Goal: Check status: Check status

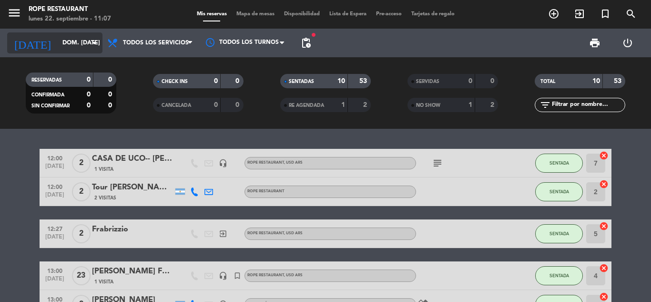
click at [58, 47] on input "dom. [DATE]" at bounding box center [98, 43] width 81 height 16
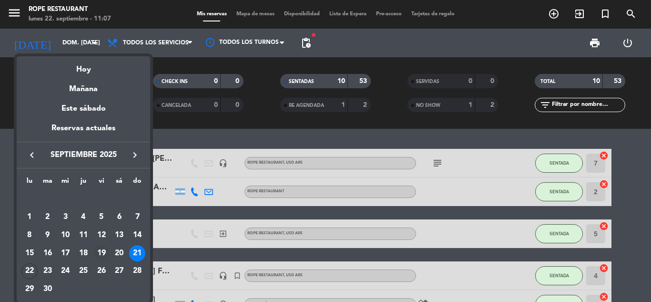
click at [103, 253] on div "19" at bounding box center [101, 253] width 16 height 16
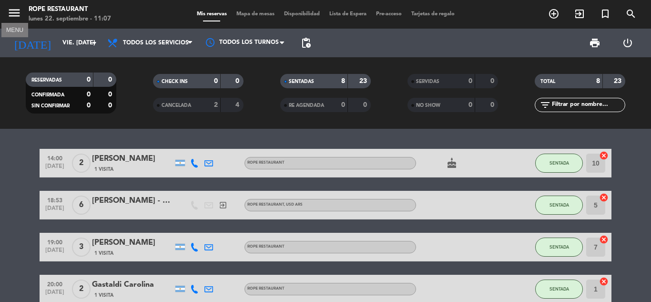
click at [18, 9] on icon "menu" at bounding box center [14, 13] width 14 height 14
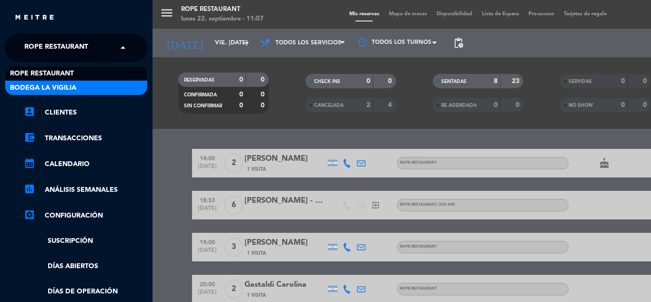
drag, startPoint x: 116, startPoint y: 53, endPoint x: 91, endPoint y: 84, distance: 40.3
click at [91, 62] on ng-select "× Rope restaurant × Rope restaurant [GEOGRAPHIC_DATA]" at bounding box center [76, 47] width 143 height 29
click at [91, 84] on div "Bodega La Vigilia" at bounding box center [76, 88] width 142 height 14
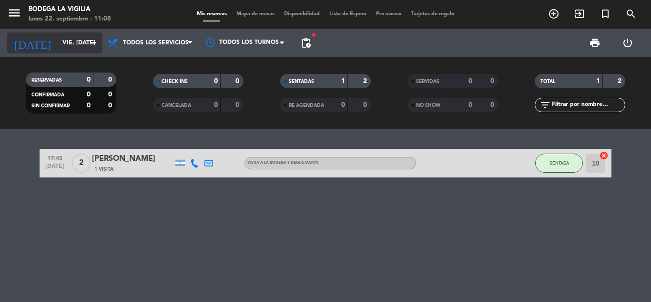
click at [81, 41] on input "vie. [DATE]" at bounding box center [98, 43] width 81 height 16
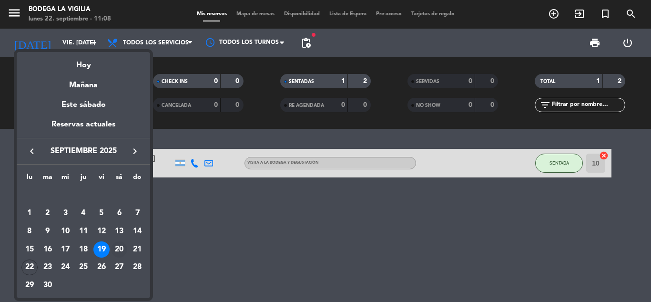
click at [121, 250] on div "20" at bounding box center [119, 249] width 16 height 16
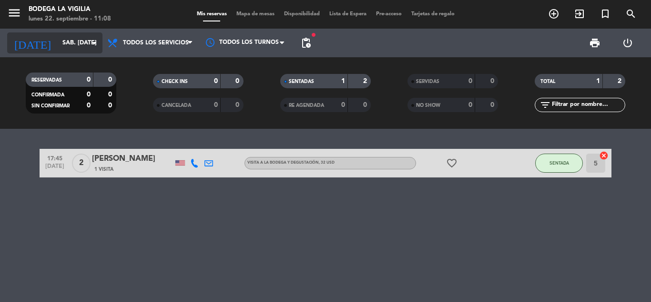
click at [75, 40] on input "sáb. [DATE]" at bounding box center [98, 43] width 81 height 16
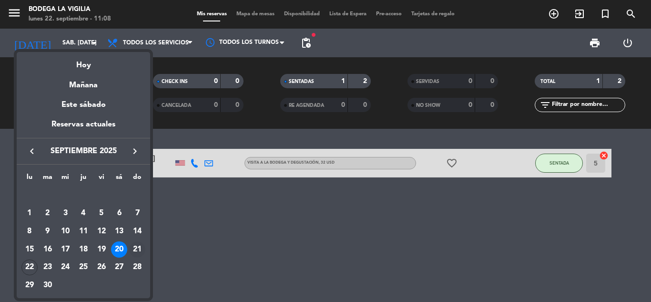
click at [134, 244] on div "21" at bounding box center [137, 249] width 16 height 16
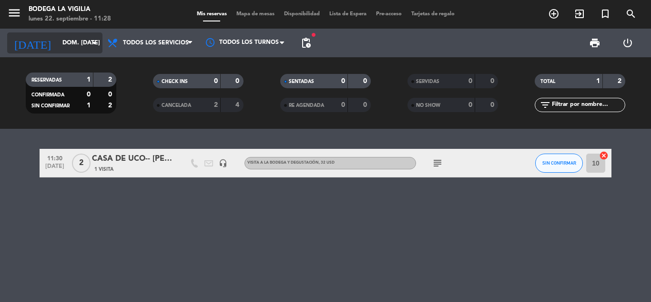
click at [58, 37] on input "dom. [DATE]" at bounding box center [98, 43] width 81 height 16
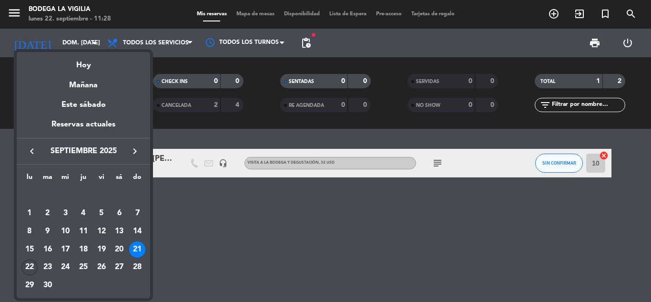
click at [31, 265] on div "22" at bounding box center [29, 267] width 16 height 16
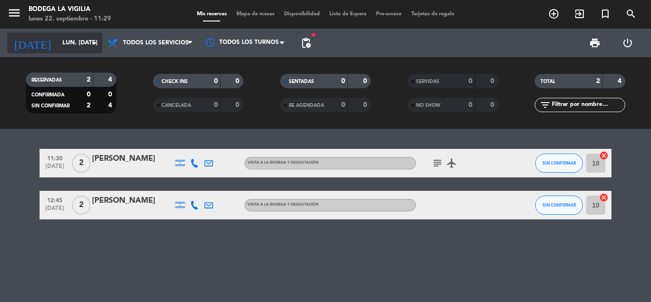
click at [90, 39] on icon "arrow_drop_down" at bounding box center [94, 42] width 11 height 11
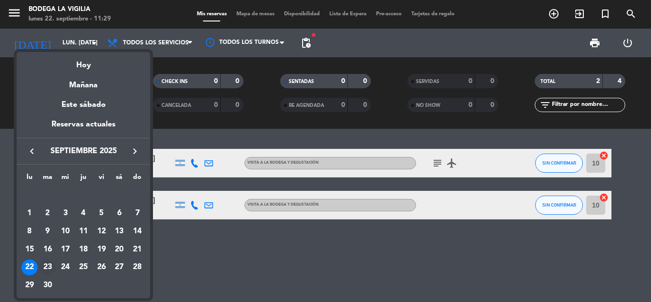
click at [43, 265] on div "23" at bounding box center [48, 267] width 16 height 16
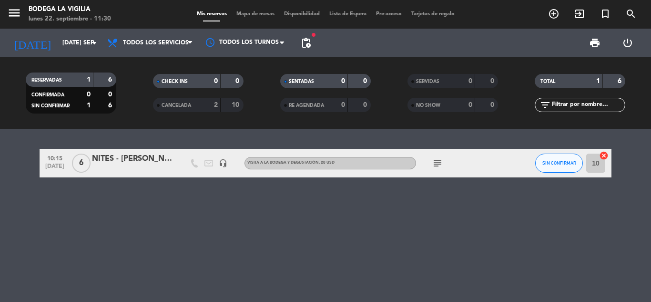
click at [142, 169] on div at bounding box center [132, 169] width 81 height 8
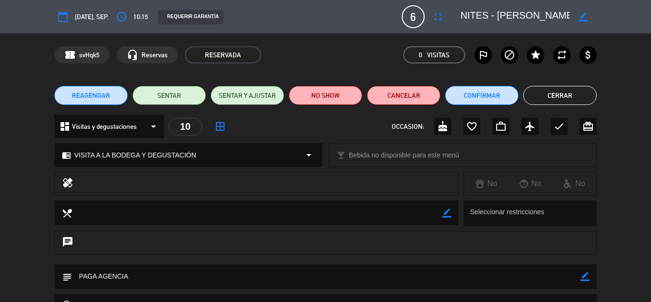
click at [558, 96] on button "Cerrar" at bounding box center [559, 95] width 73 height 19
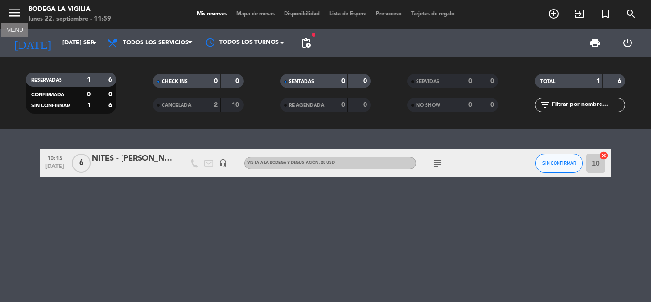
click at [7, 8] on icon "menu" at bounding box center [14, 13] width 14 height 14
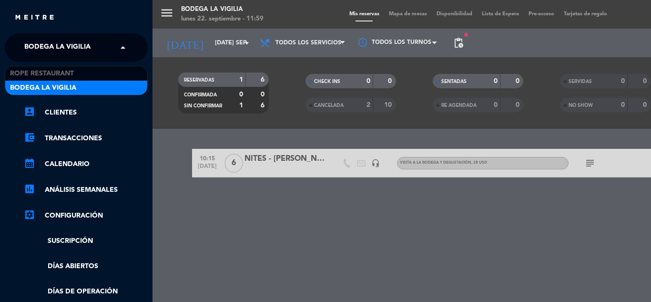
click at [118, 44] on span at bounding box center [125, 48] width 16 height 20
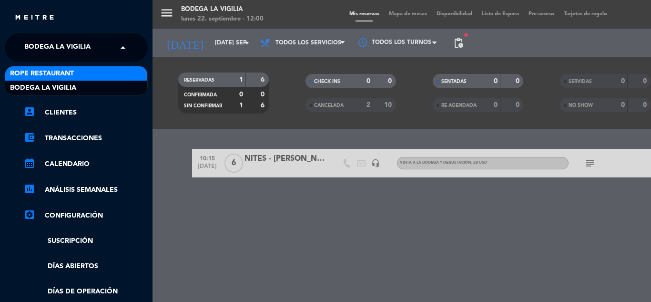
click at [101, 72] on div "Rope restaurant" at bounding box center [76, 73] width 142 height 14
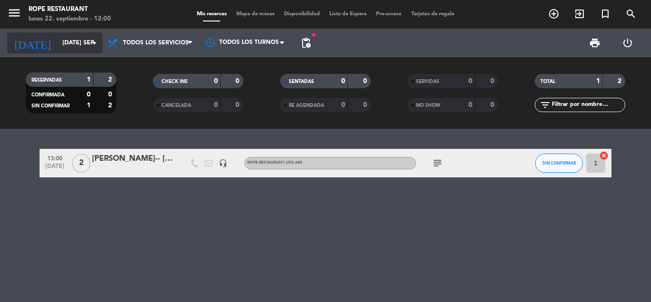
click at [64, 39] on input "[DATE] sep." at bounding box center [98, 43] width 81 height 16
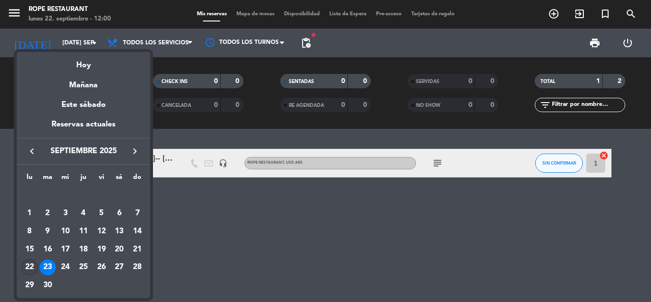
click at [29, 268] on div "22" at bounding box center [29, 267] width 16 height 16
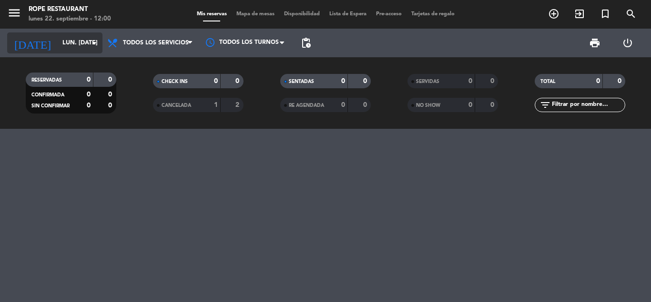
click at [89, 42] on icon "arrow_drop_down" at bounding box center [94, 42] width 11 height 11
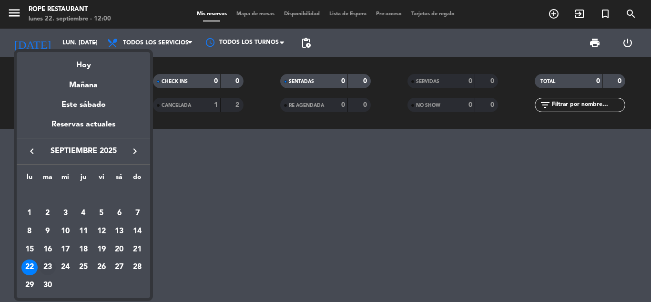
click at [47, 265] on div "23" at bounding box center [48, 267] width 16 height 16
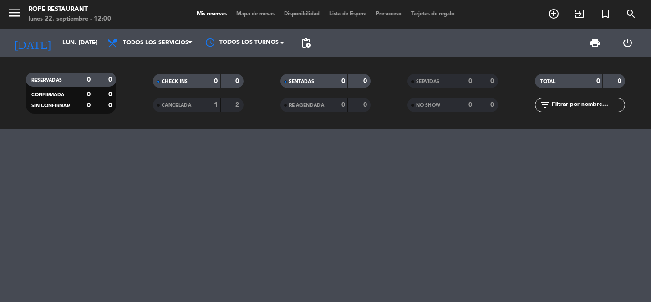
type input "[DATE] sep."
